Goal: Obtain resource: Download file/media

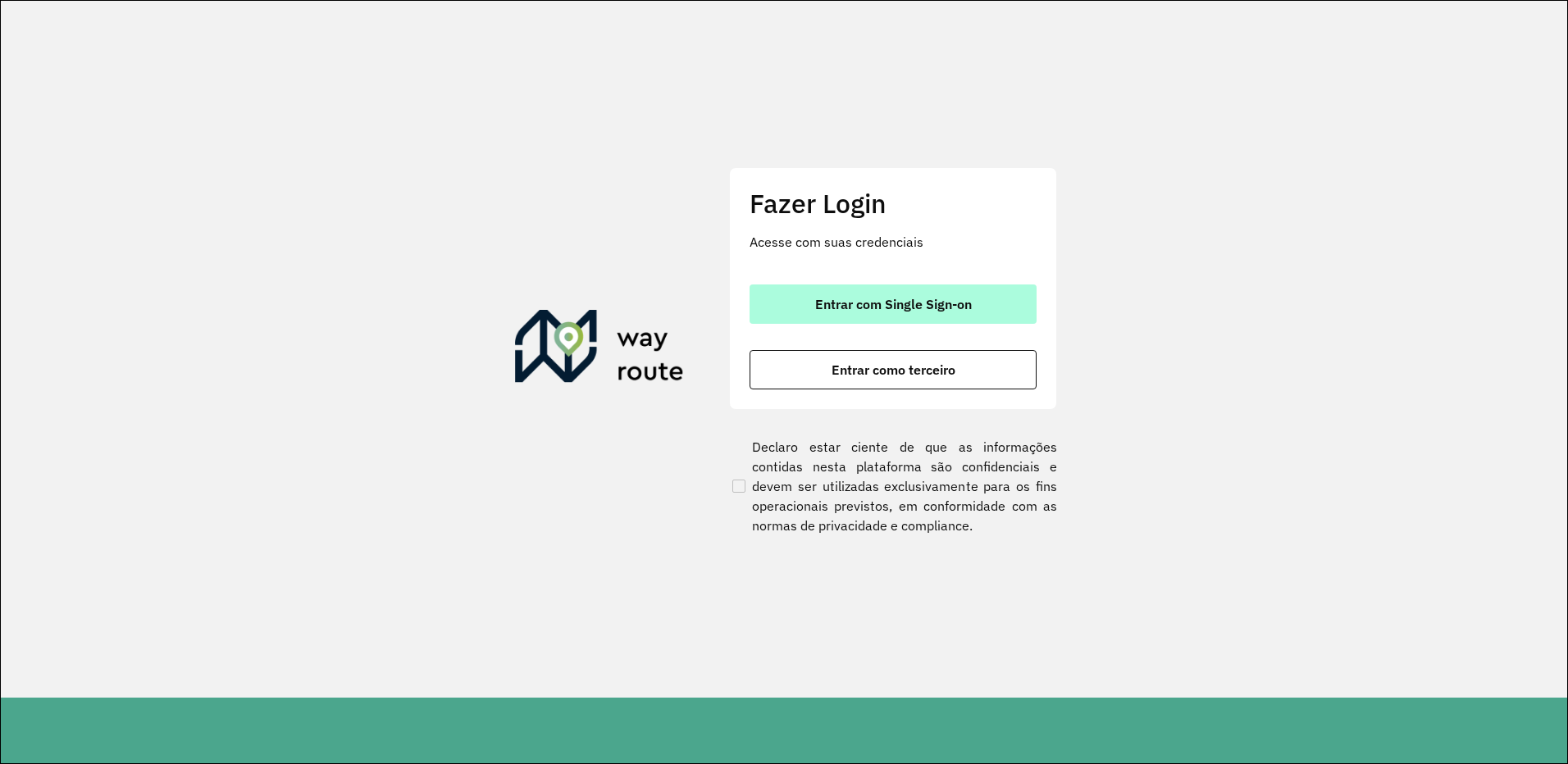
click at [927, 301] on span "Entrar com Single Sign-on" at bounding box center [893, 305] width 157 height 13
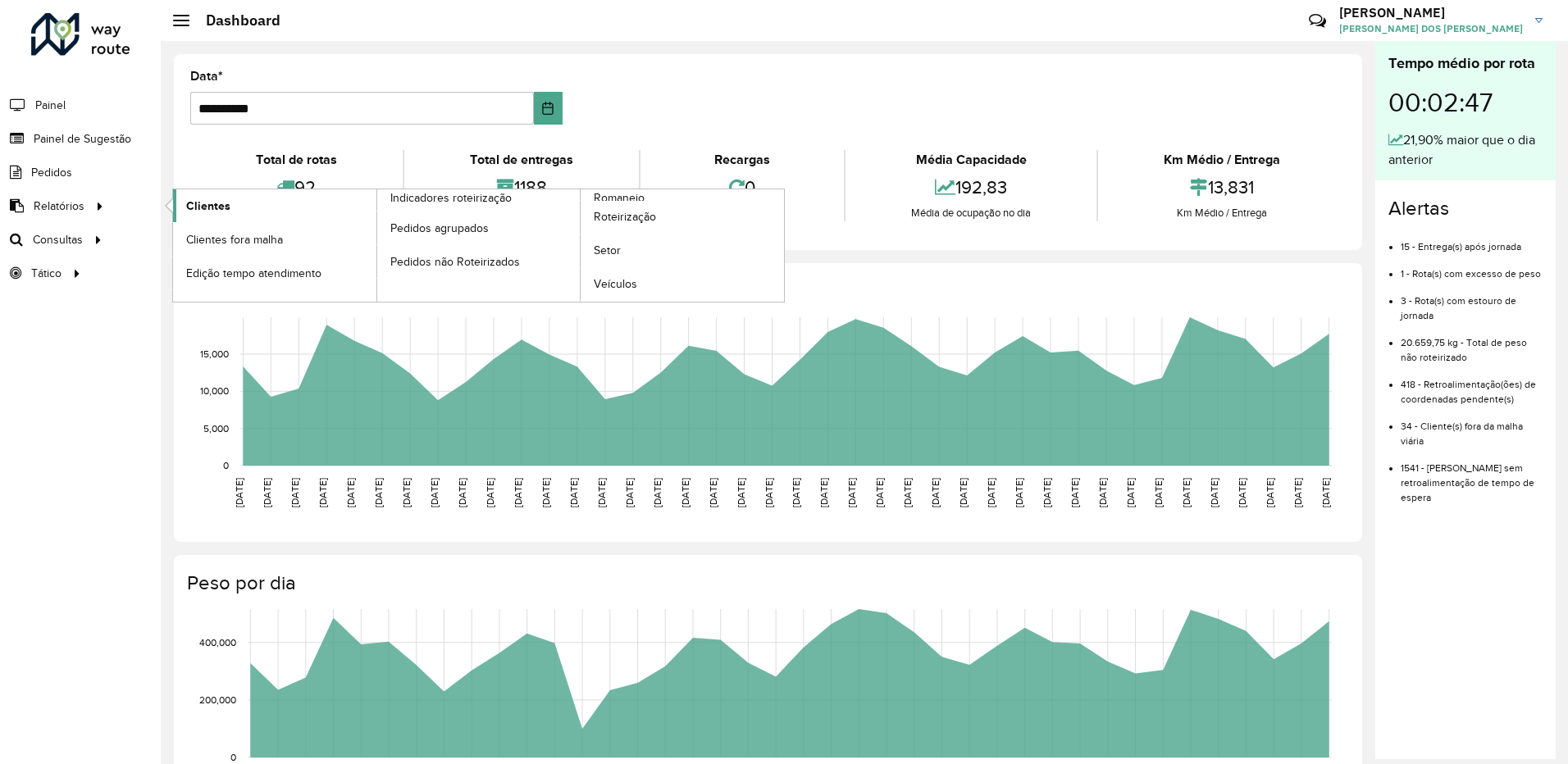
click at [225, 204] on span "Clientes" at bounding box center [208, 207] width 44 height 17
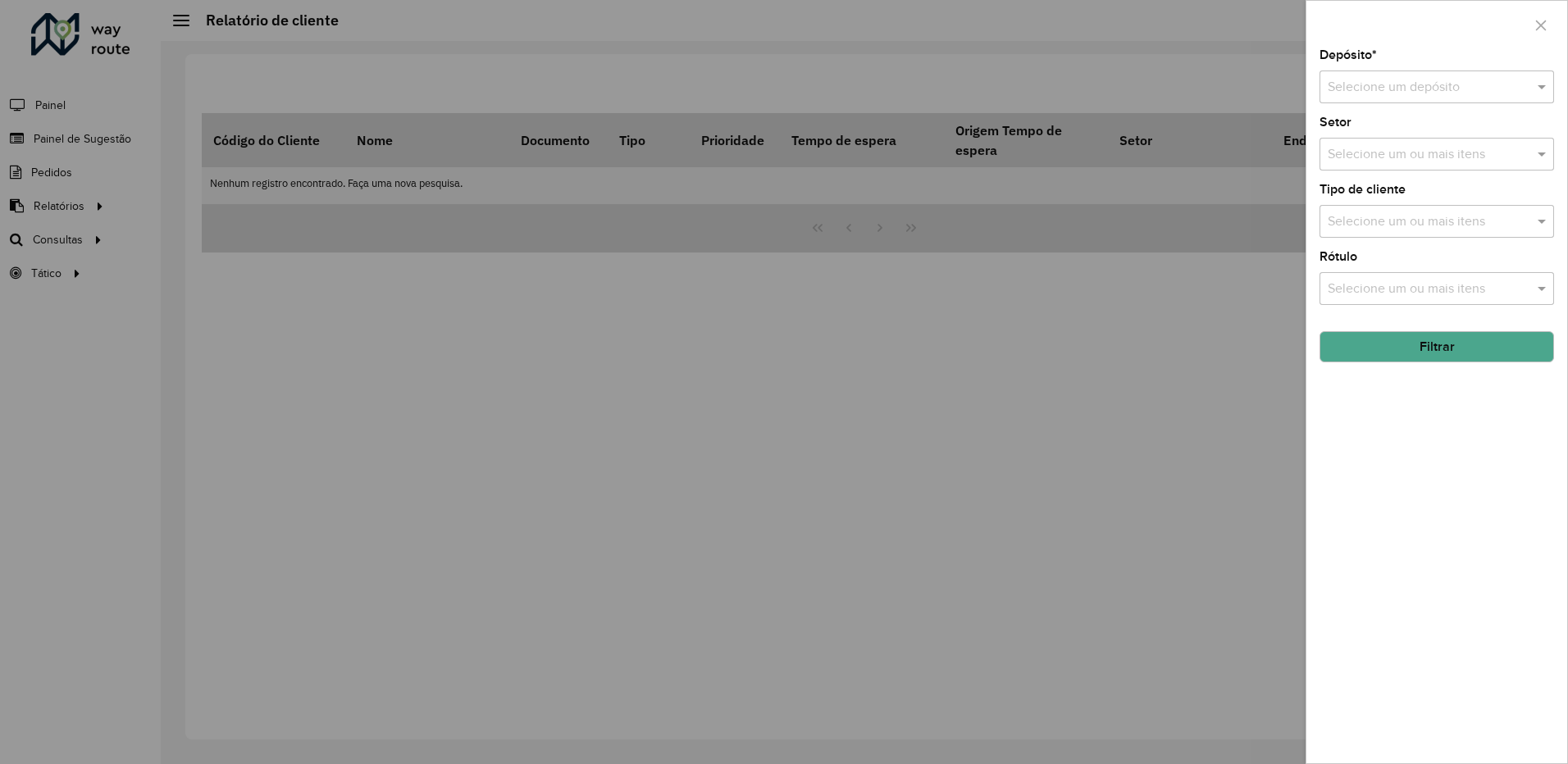
click at [1401, 63] on div "Depósito * Selecione um depósito" at bounding box center [1437, 75] width 235 height 54
click at [1403, 86] on input "text" at bounding box center [1421, 88] width 185 height 20
click at [1377, 122] on div "CDL Salto" at bounding box center [1437, 135] width 233 height 28
click at [1417, 352] on button "Filtrar" at bounding box center [1437, 346] width 235 height 31
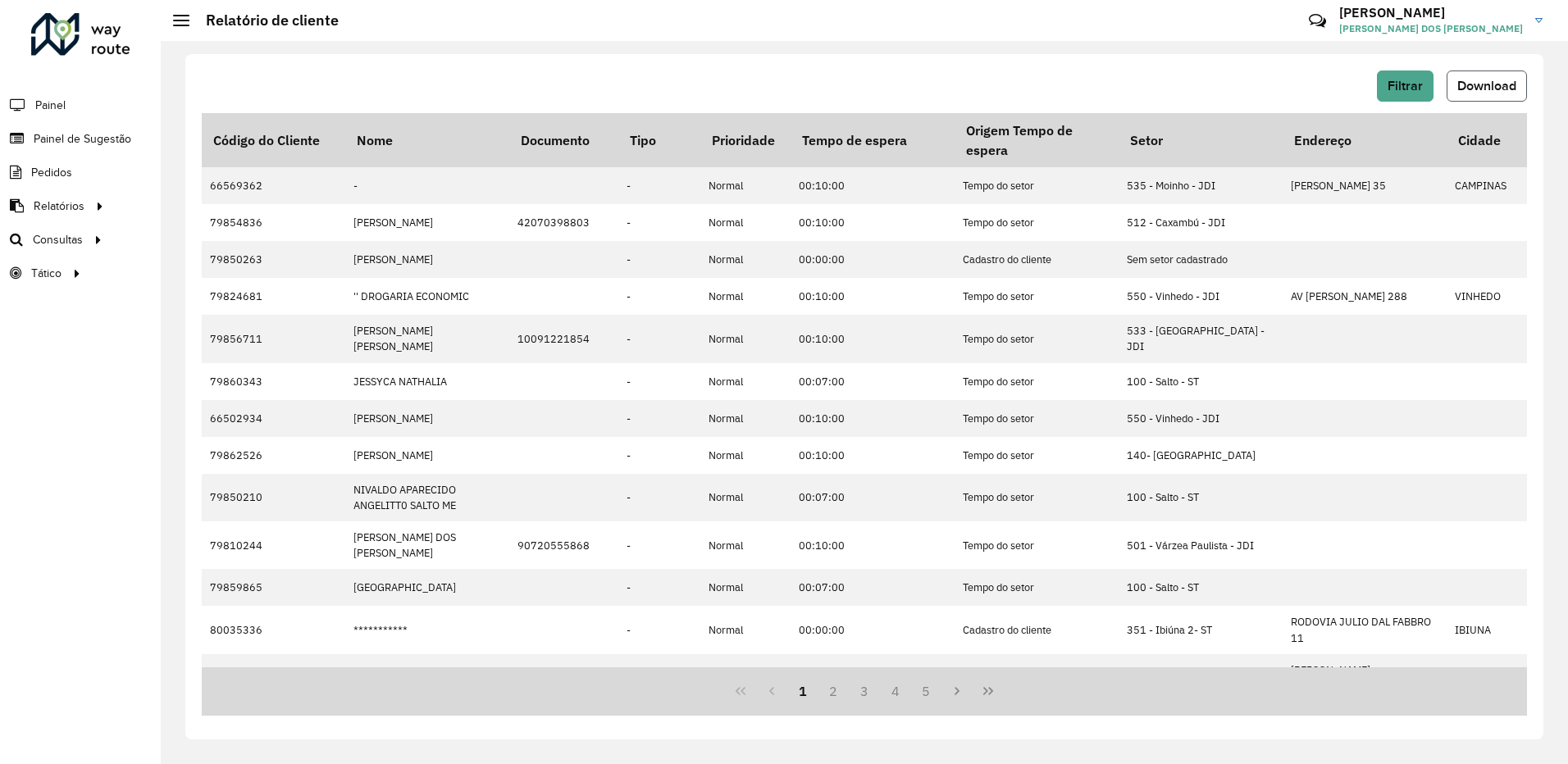
click at [1483, 82] on span "Download" at bounding box center [1487, 85] width 59 height 14
